Goal: Complete application form: Complete application form

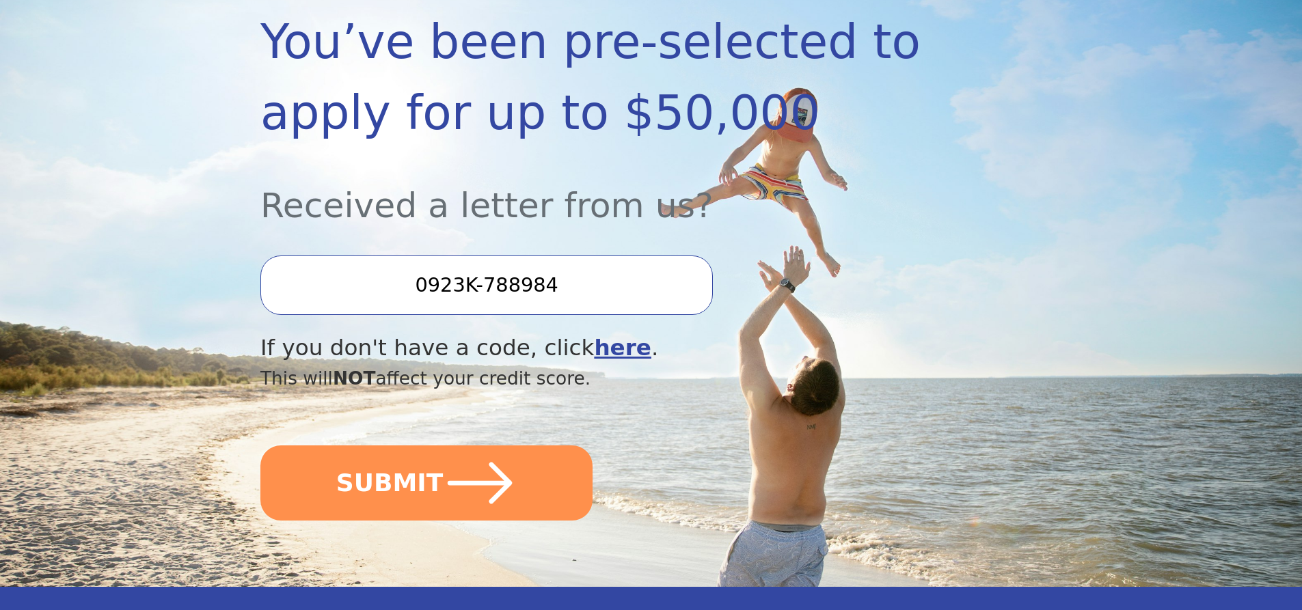
scroll to position [273, 0]
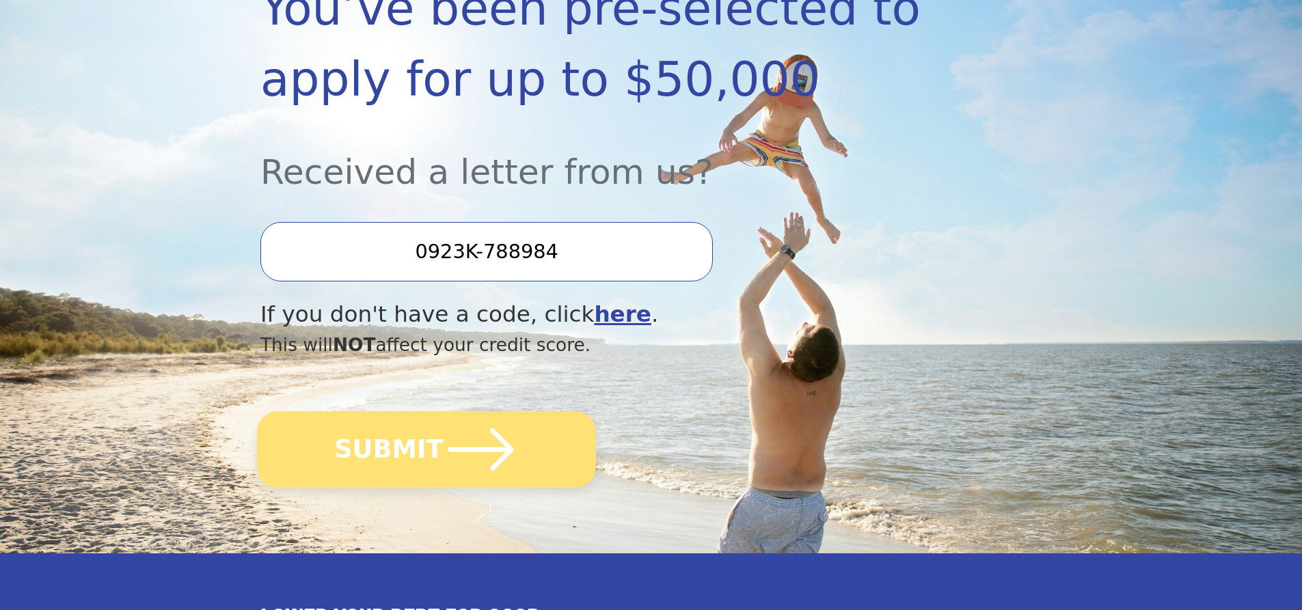
click at [459, 444] on icon "submit" at bounding box center [480, 449] width 75 height 75
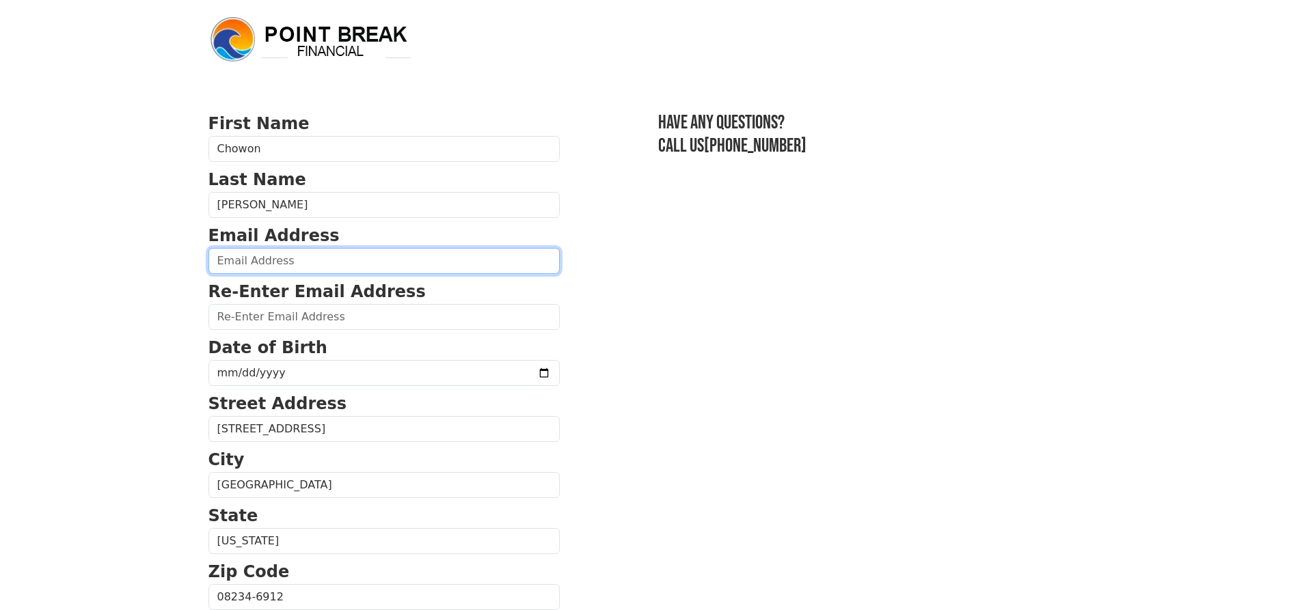
click at [299, 264] on input "email" at bounding box center [383, 261] width 351 height 26
type input "cbmoore222@gmail,com"
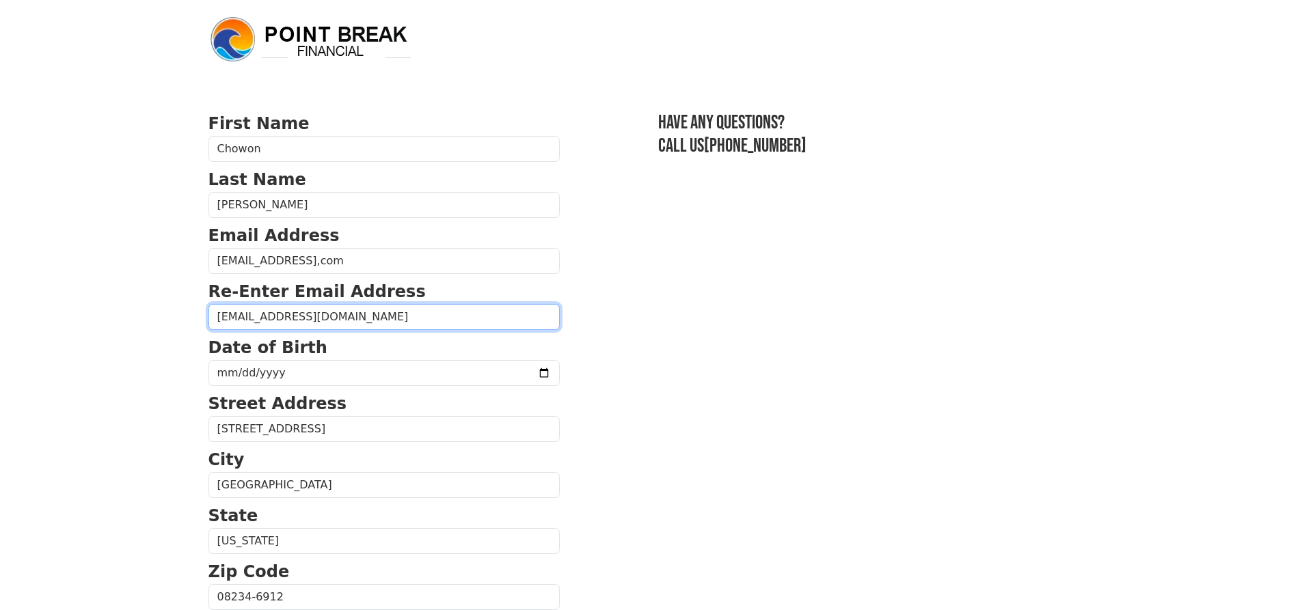
type input "cbmoore222@gmail.com"
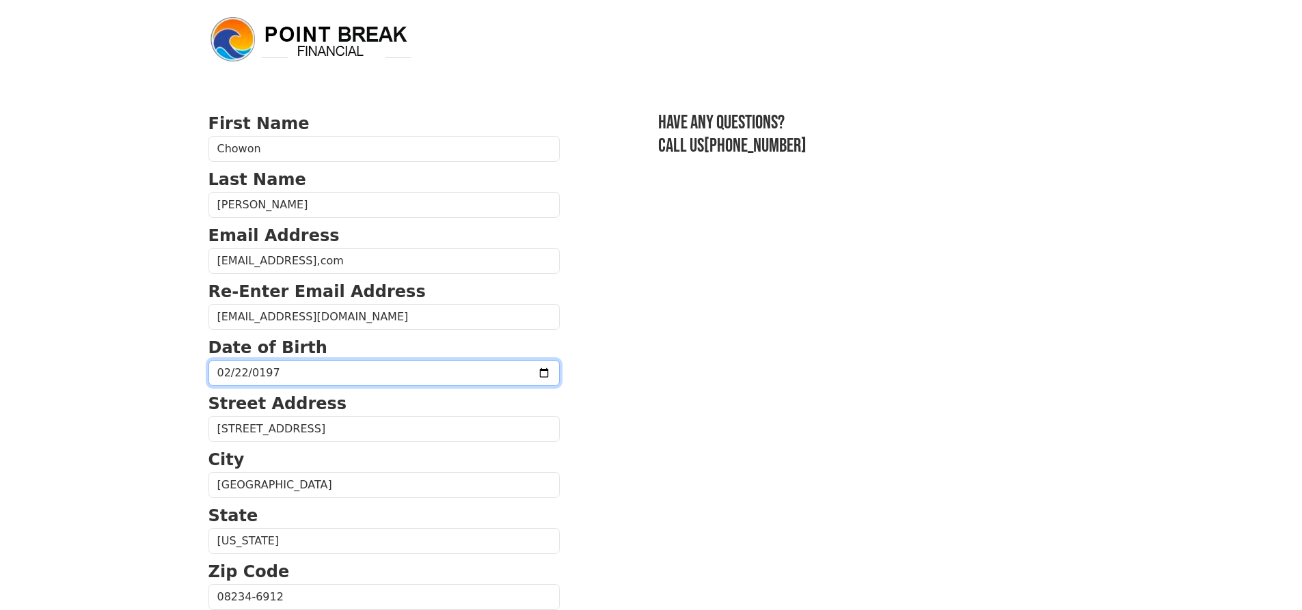
type input "1975-02-22"
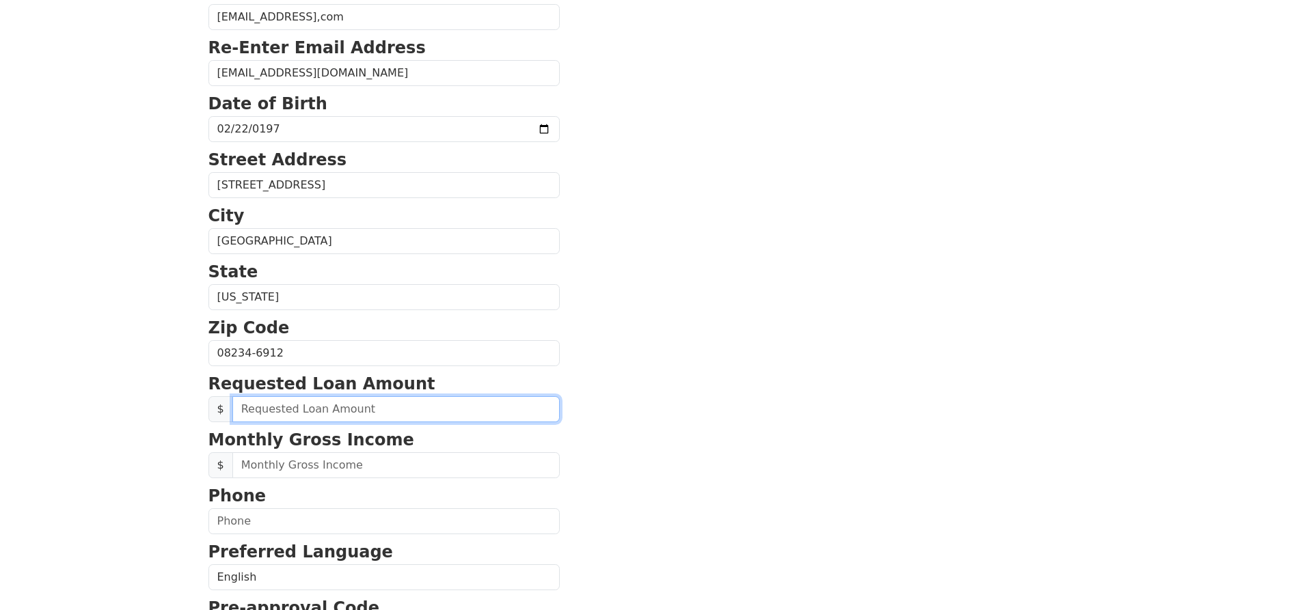
scroll to position [348, 0]
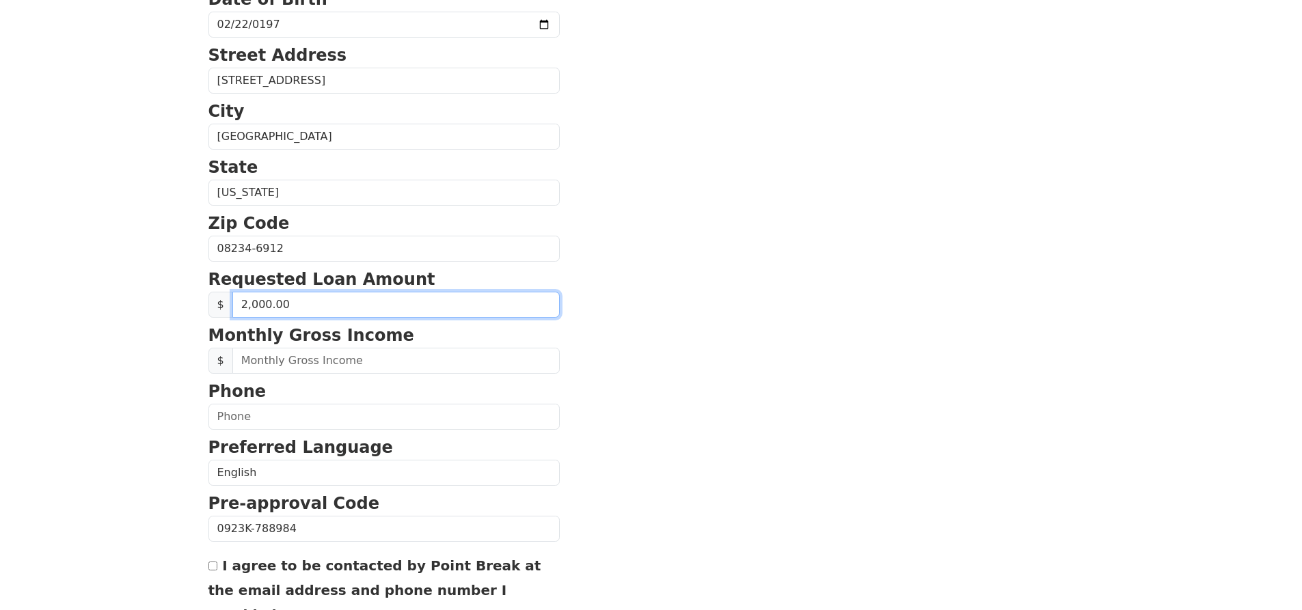
type input "20,000.00"
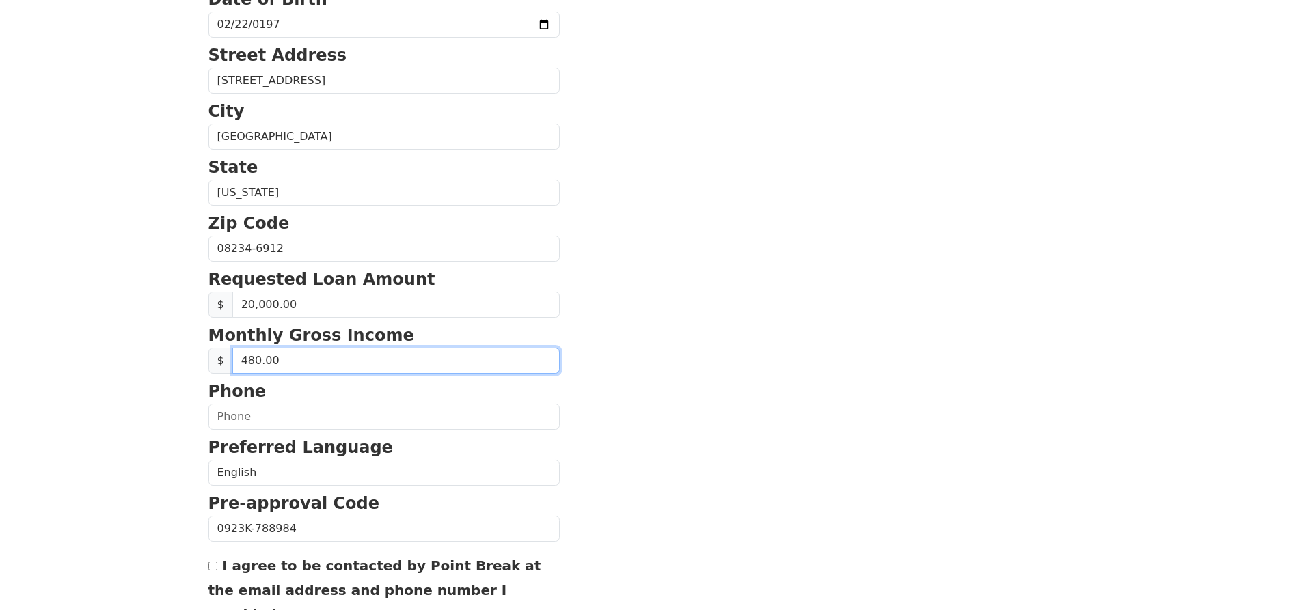
type input "4,800.00"
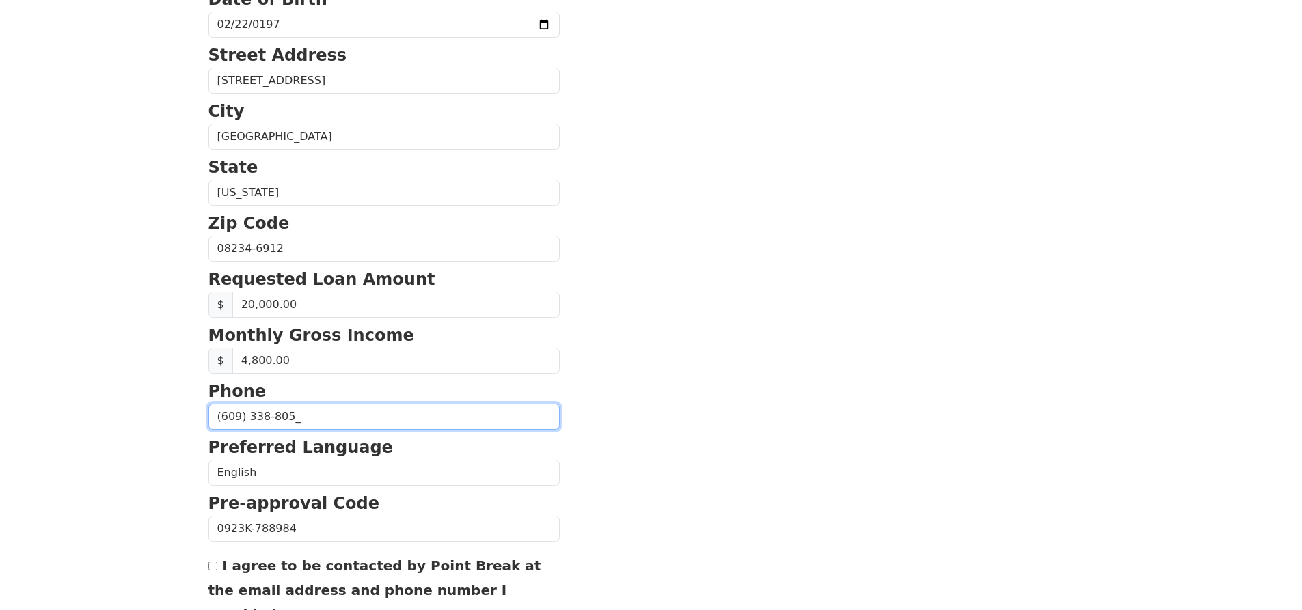
type input "(609) 338-8054"
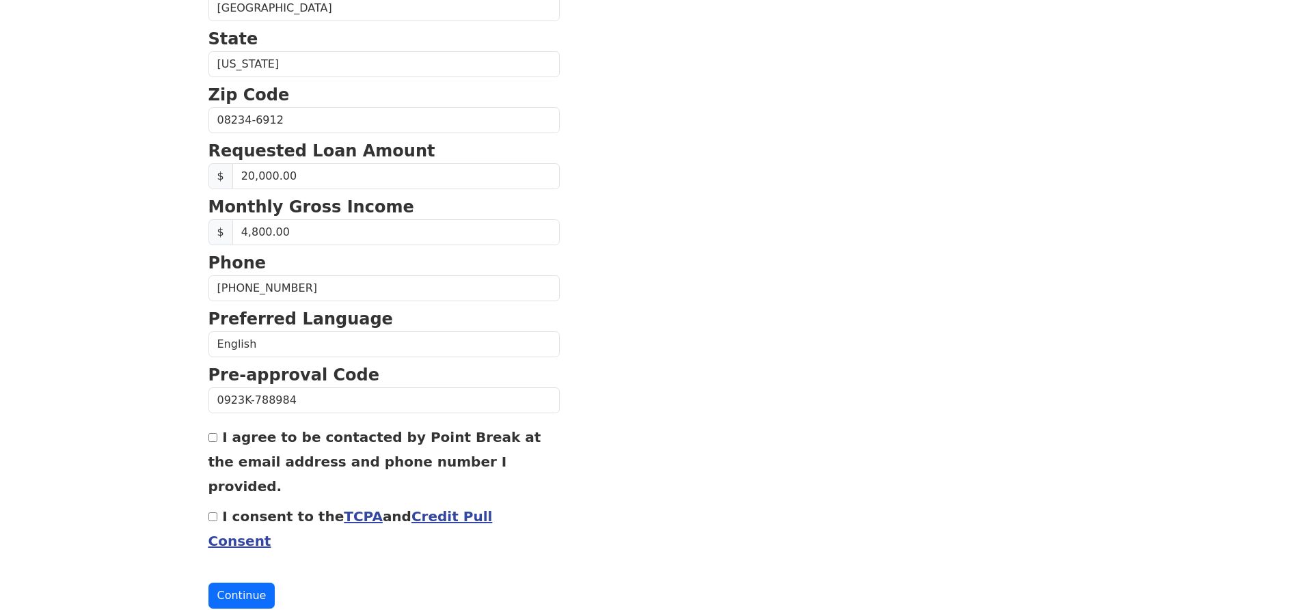
scroll to position [478, 0]
click at [212, 439] on input "I agree to be contacted by Point Break at the email address and phone number I …" at bounding box center [212, 437] width 9 height 9
checkbox input "true"
click at [215, 512] on input "I consent to the TCPA and Credit Pull Consent" at bounding box center [212, 516] width 9 height 9
checkbox input "true"
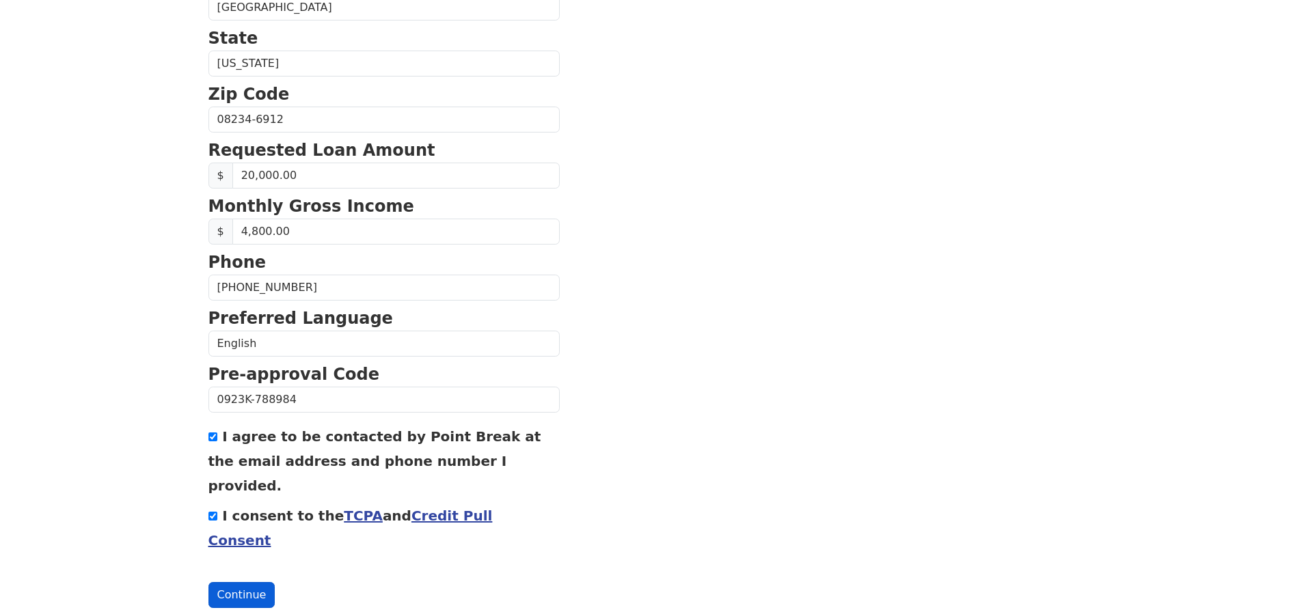
click at [245, 582] on button "Continue" at bounding box center [241, 595] width 67 height 26
click at [230, 582] on button "Continue" at bounding box center [241, 595] width 67 height 26
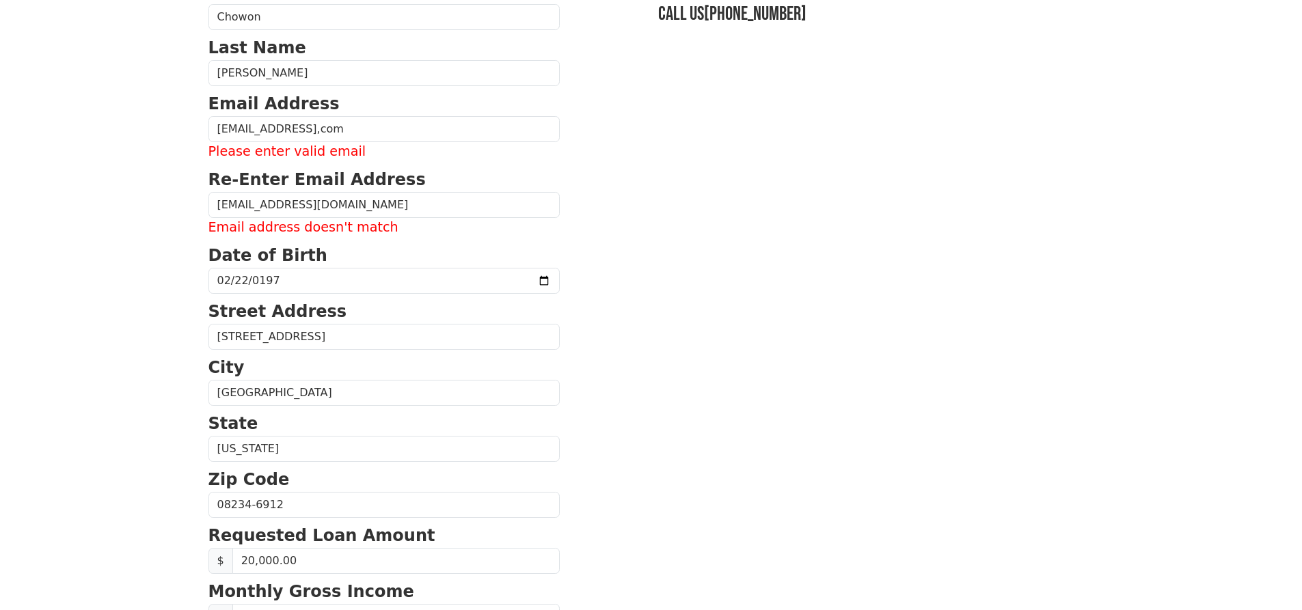
scroll to position [107, 0]
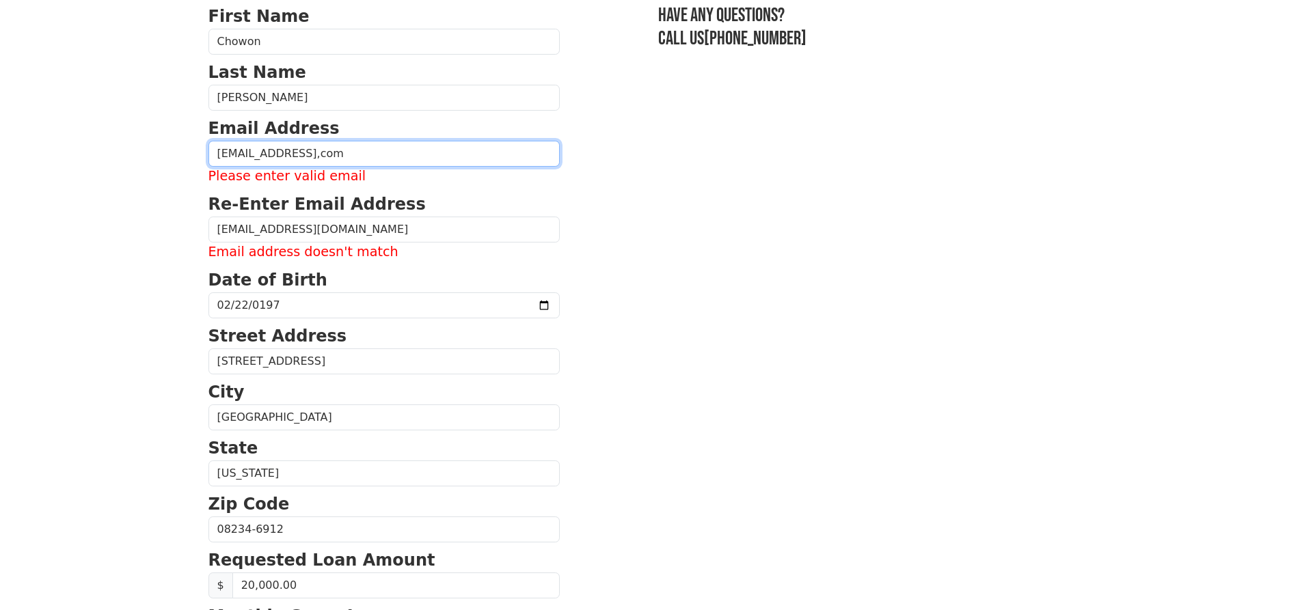
click at [316, 157] on input "cbmoore222@gmail,com" at bounding box center [383, 154] width 351 height 26
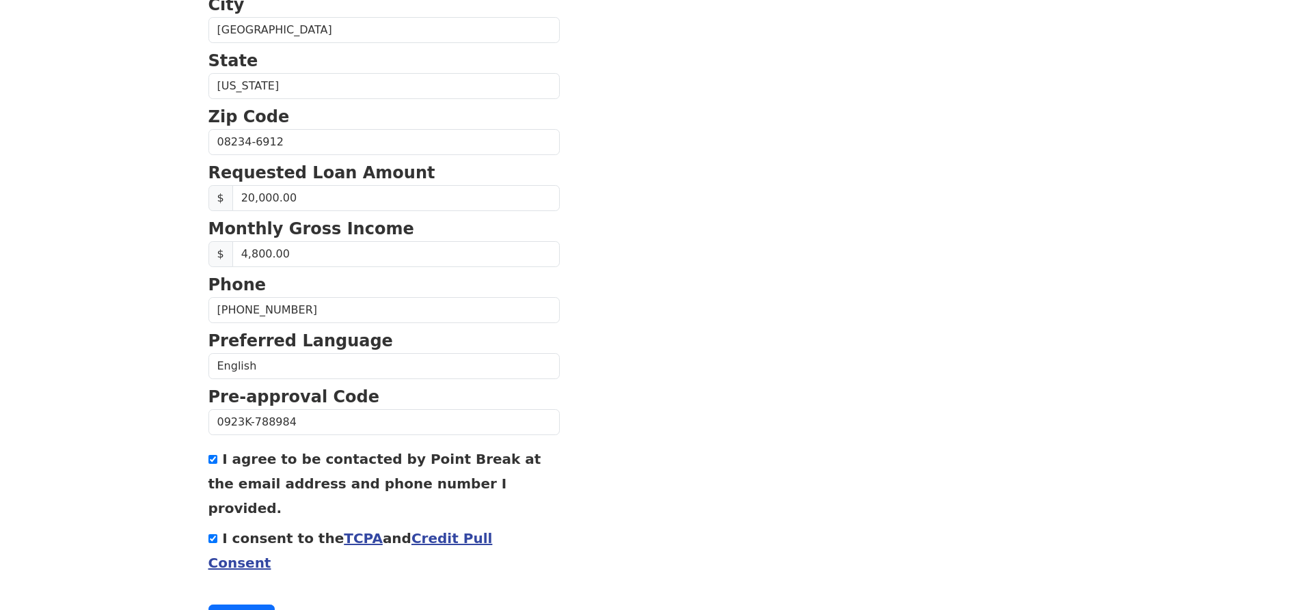
scroll to position [497, 0]
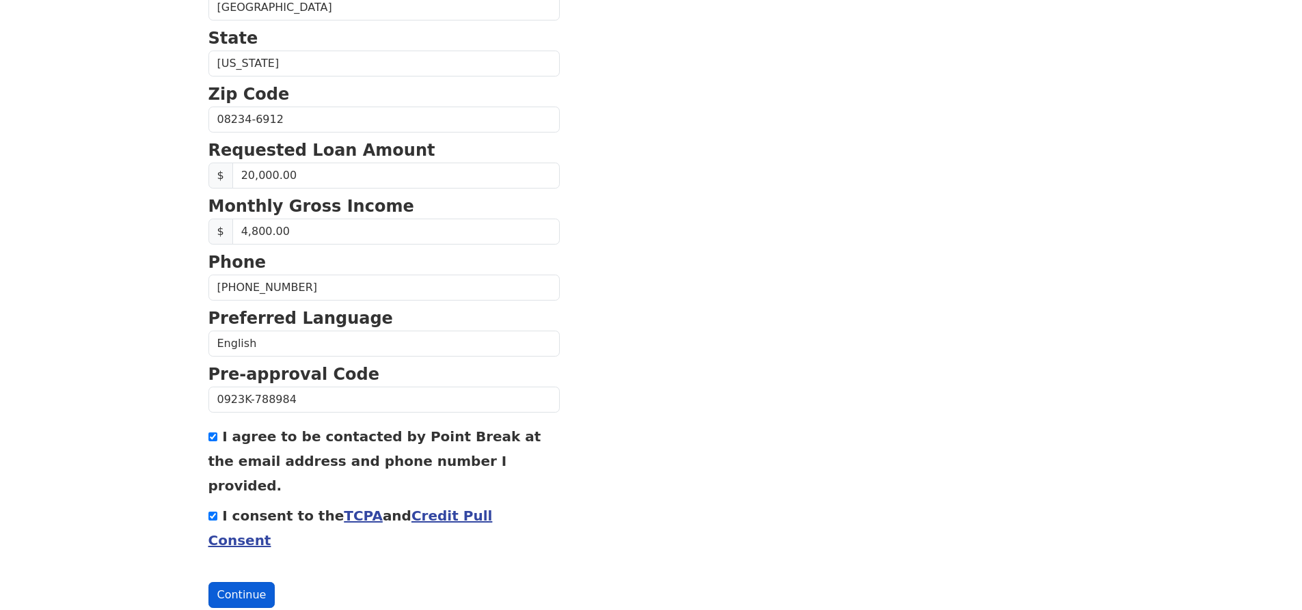
click at [235, 582] on button "Continue" at bounding box center [241, 595] width 67 height 26
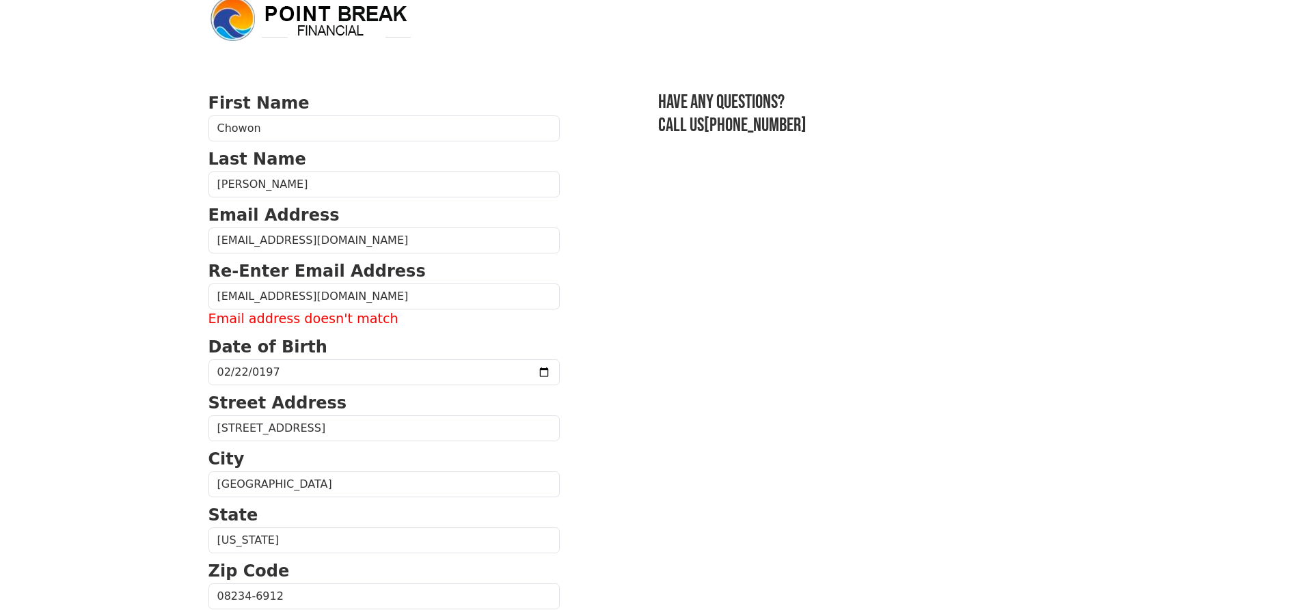
scroll to position [19, 0]
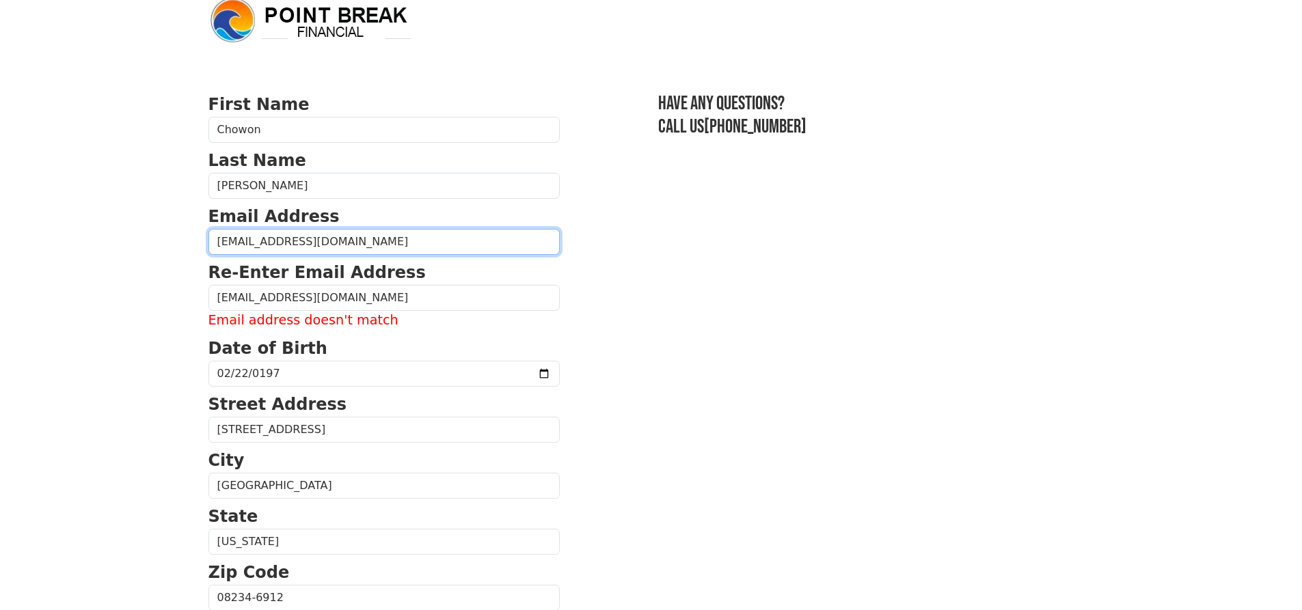
click at [355, 241] on input "cbmoore222@gmail.com" at bounding box center [383, 242] width 351 height 26
type input "c"
type input "cbmoore222@gmail.com"
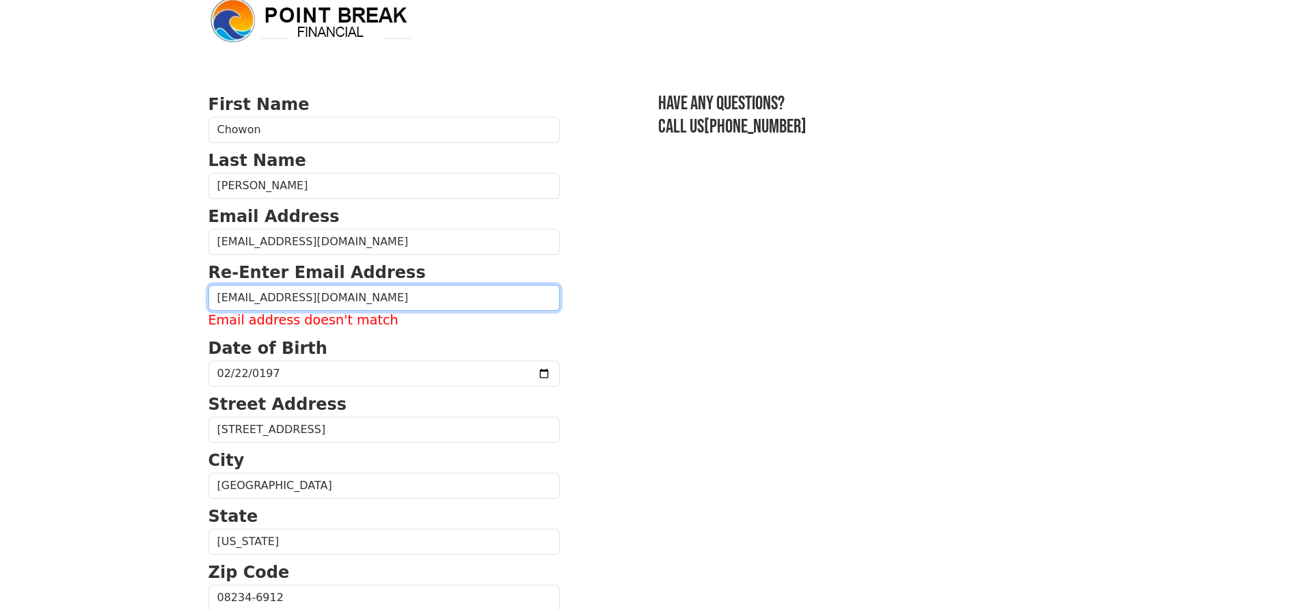
type input "cbmoore222@gmail.com"
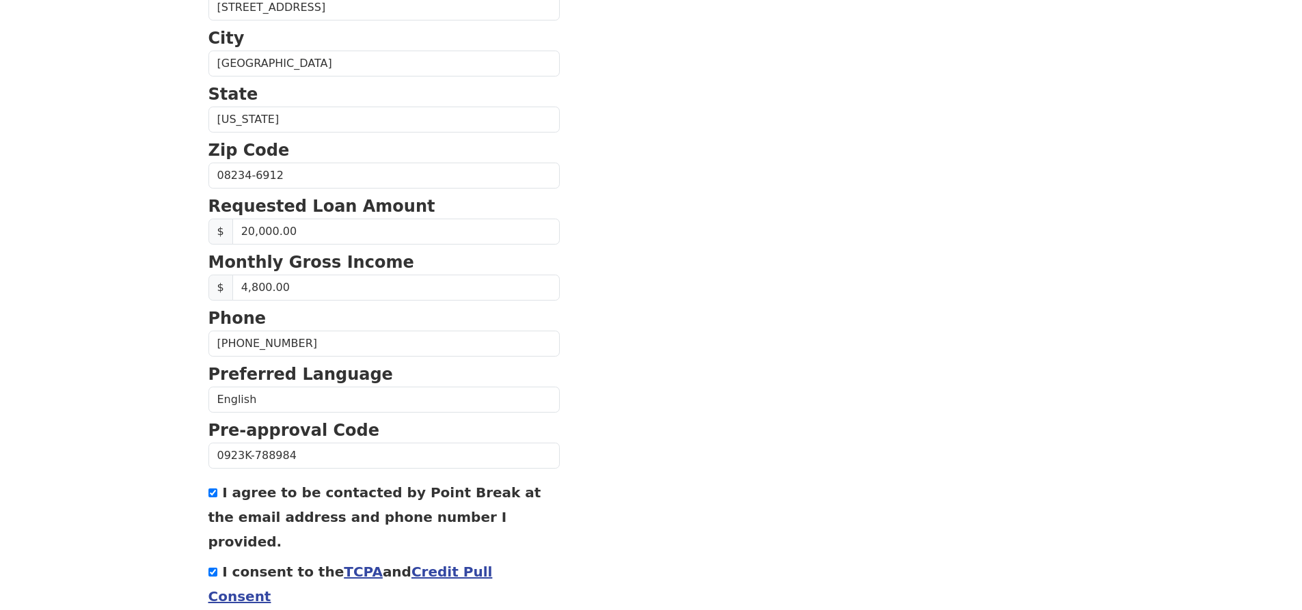
scroll to position [478, 0]
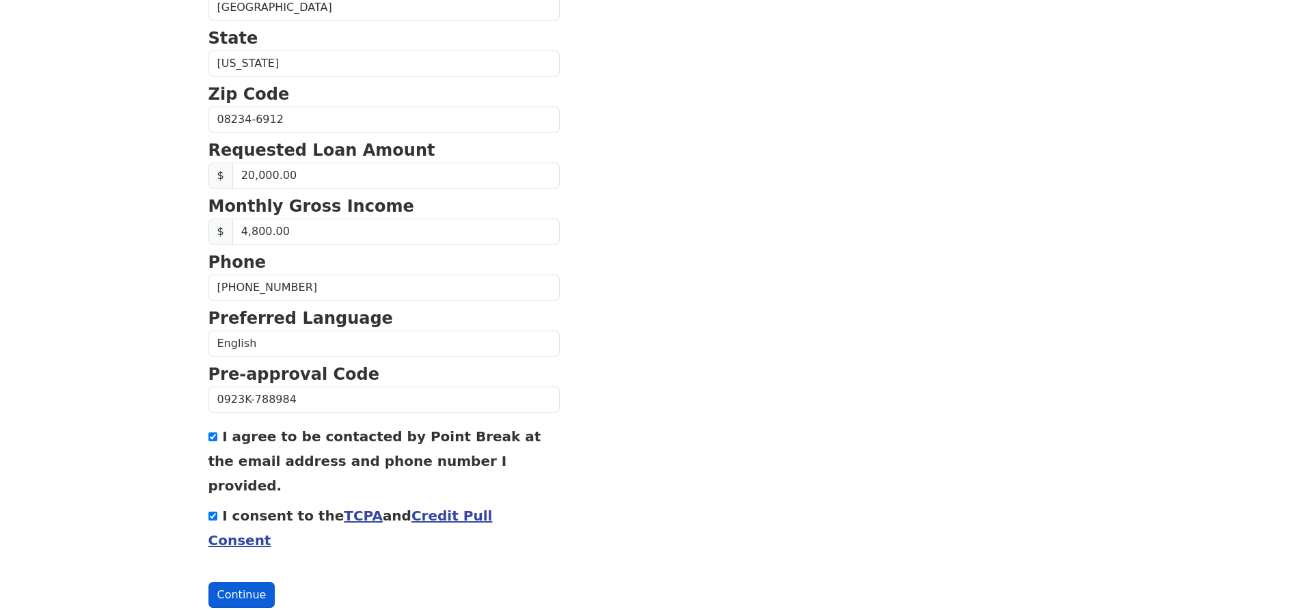
click at [248, 582] on button "Continue" at bounding box center [241, 595] width 67 height 26
